Goal: Navigation & Orientation: Find specific page/section

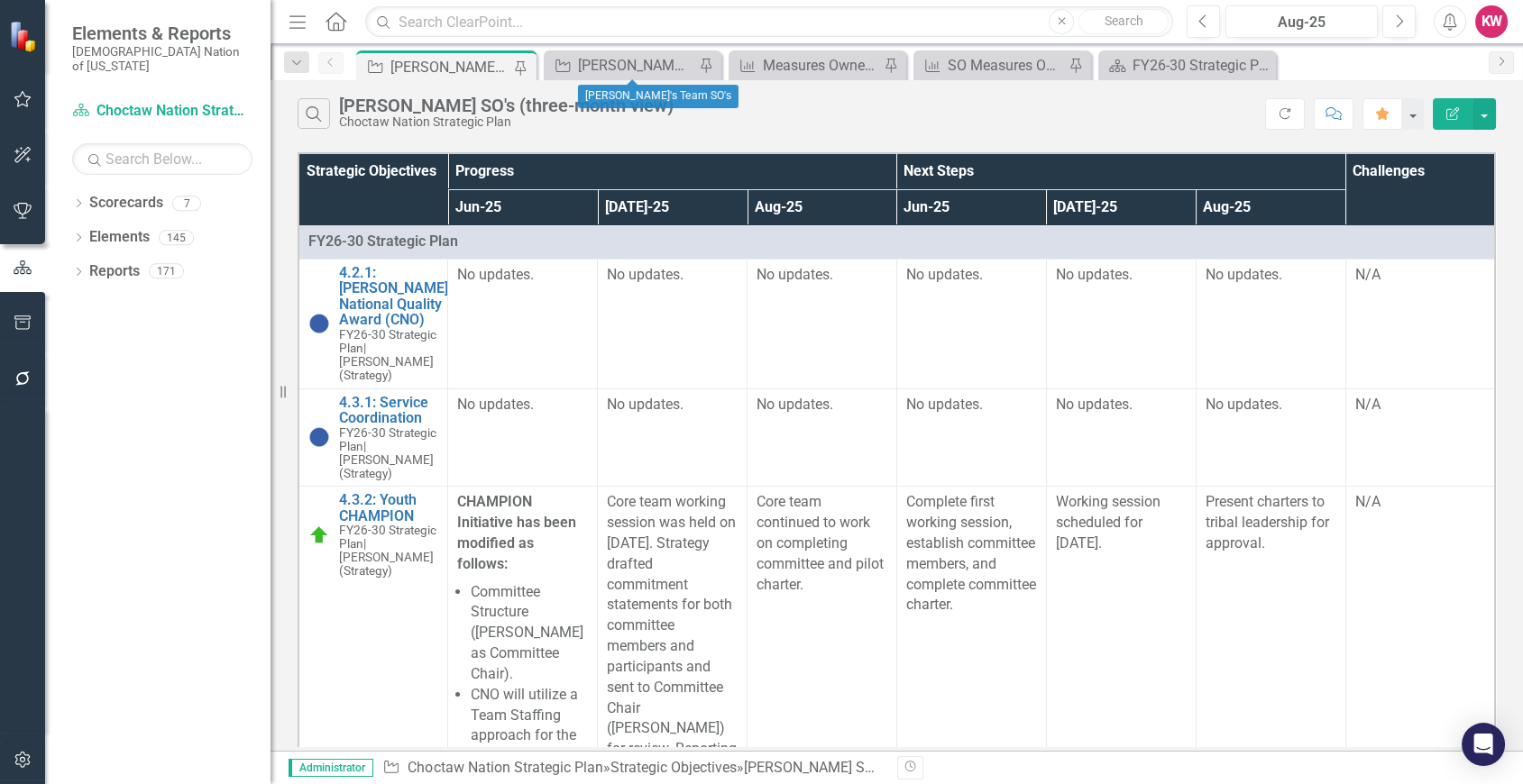
click at [616, 78] on div "Strategic Objective Krystal's Team SO's Pin" at bounding box center [632, 65] width 178 height 29
click at [622, 61] on div "[PERSON_NAME]'s Team SO's" at bounding box center [636, 66] width 116 height 23
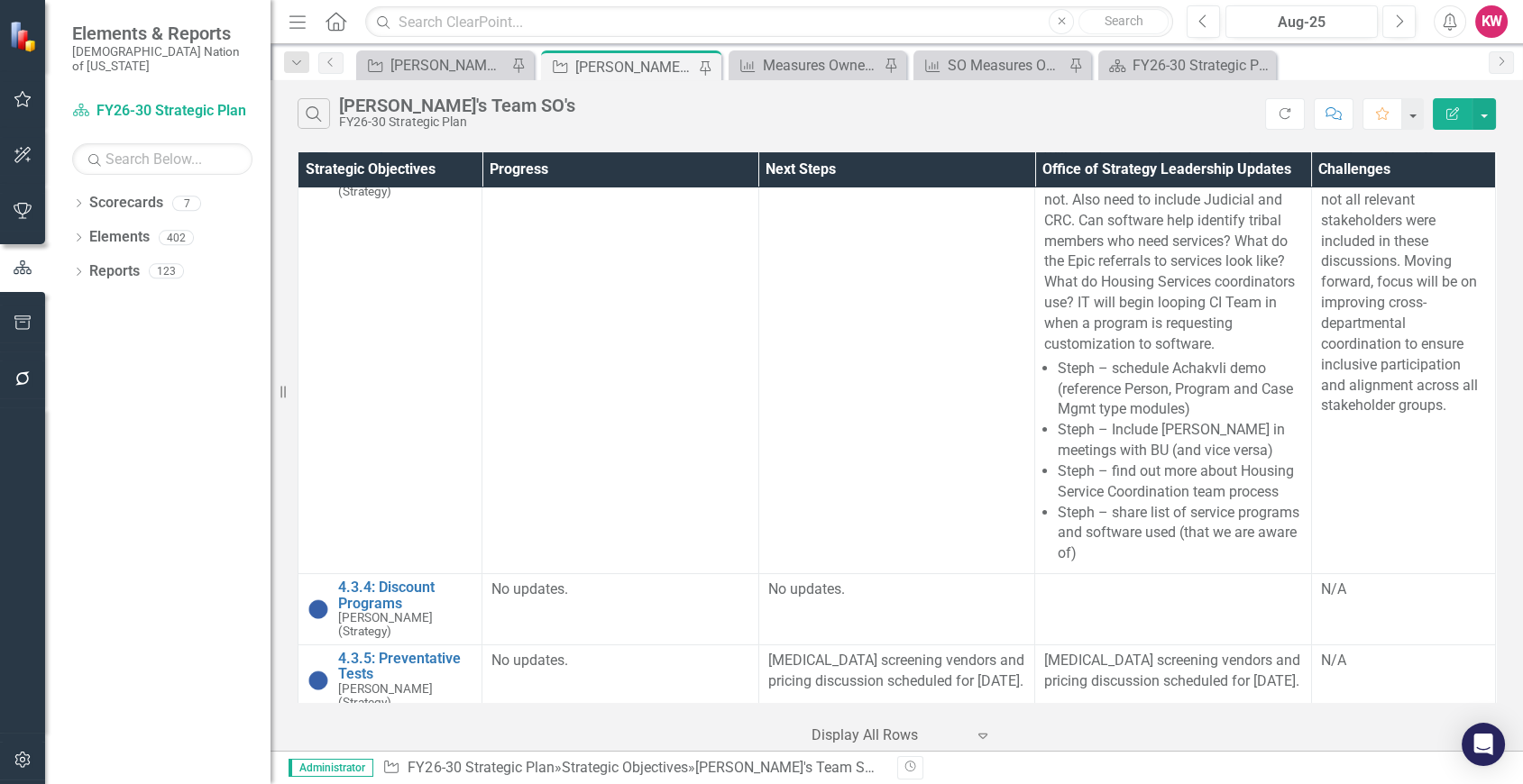
scroll to position [14417, 0]
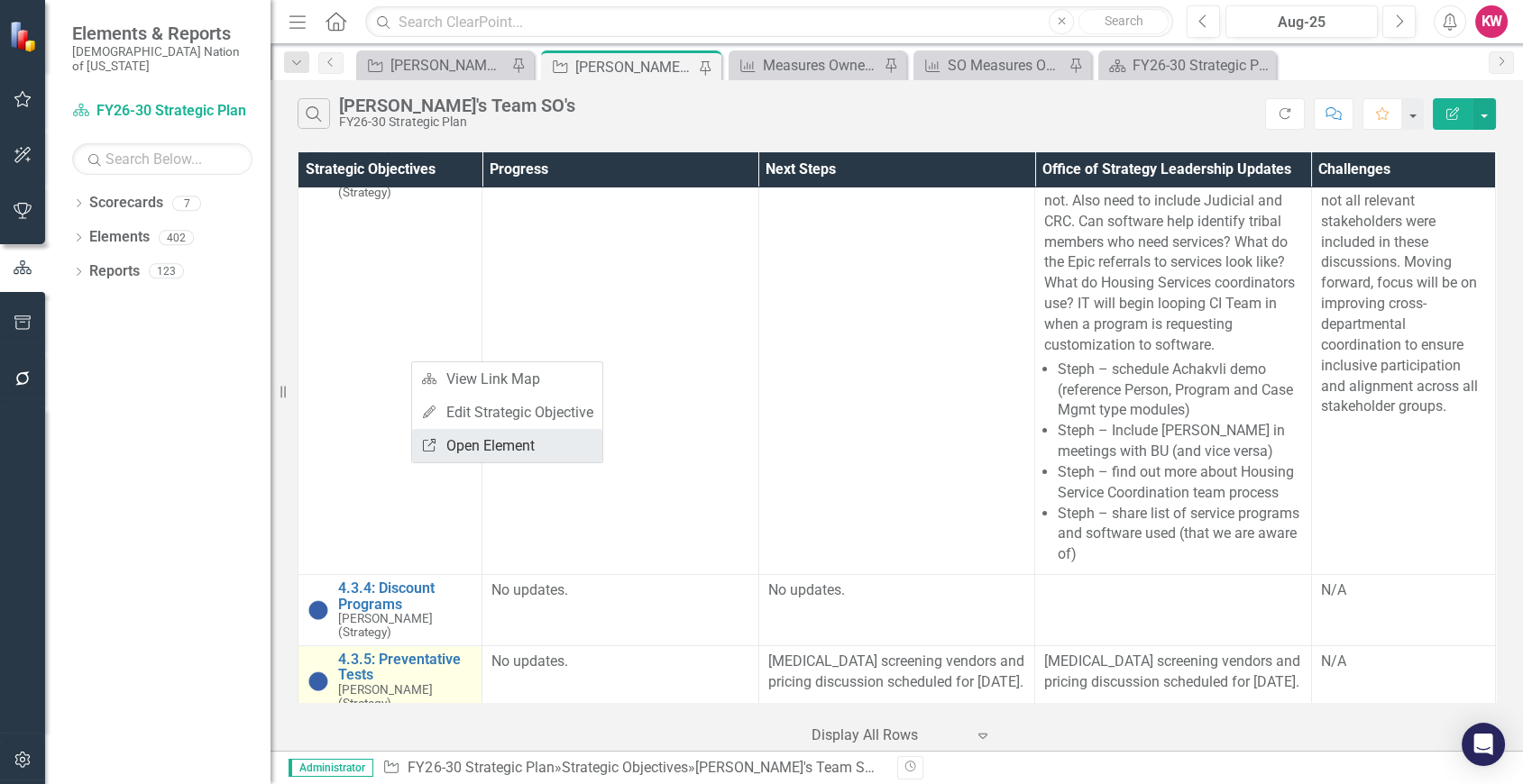
click at [466, 450] on link "Link Open Element" at bounding box center [508, 446] width 190 height 33
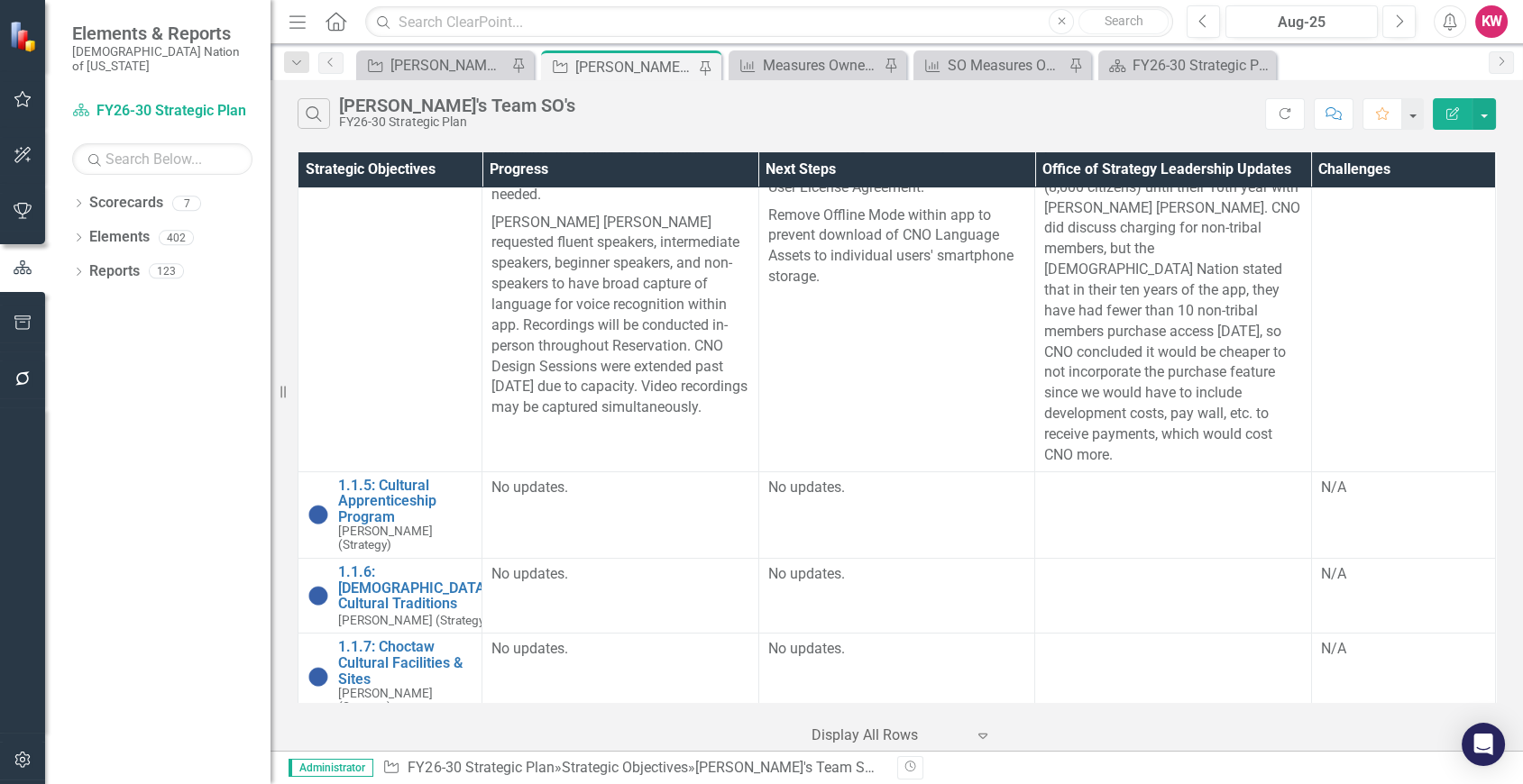
scroll to position [603, 0]
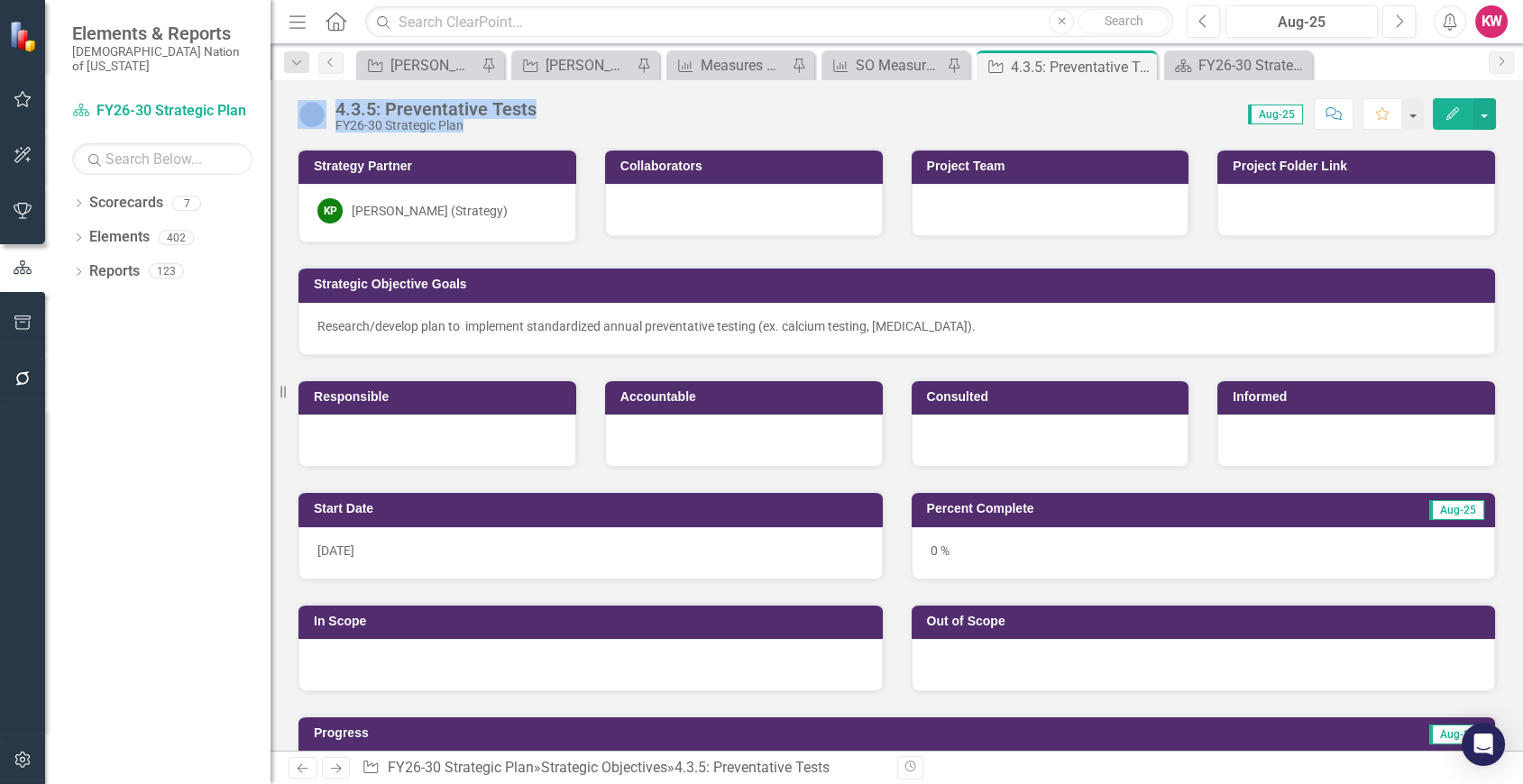
drag, startPoint x: 559, startPoint y: 106, endPoint x: 325, endPoint y: 112, distance: 234.1
click at [325, 112] on div "4.3.5: Preventative Tests FY26-30 Strategic Plan Score: 0.00 Aug-25 Completed C…" at bounding box center [897, 106] width 1253 height 54
copy div "4.3.5: Preventative Tests FY26-30 Strategic Plan Score: 0.00"
click at [431, 59] on div "[PERSON_NAME] SO's (three-month view)" at bounding box center [434, 66] width 87 height 23
